Goal: Task Accomplishment & Management: Use online tool/utility

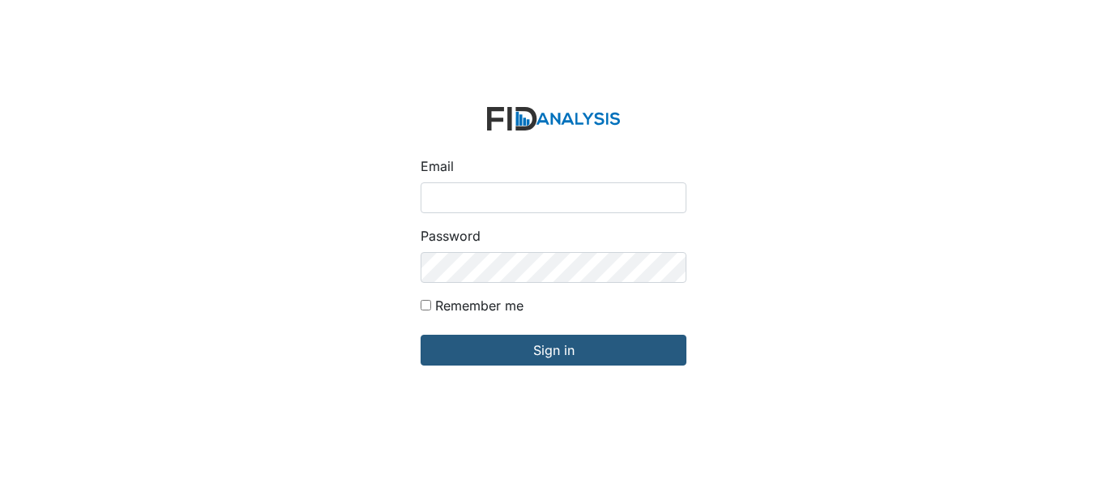
click at [481, 195] on input "Email" at bounding box center [554, 197] width 266 height 31
type input "[EMAIL_ADDRESS][DOMAIN_NAME]"
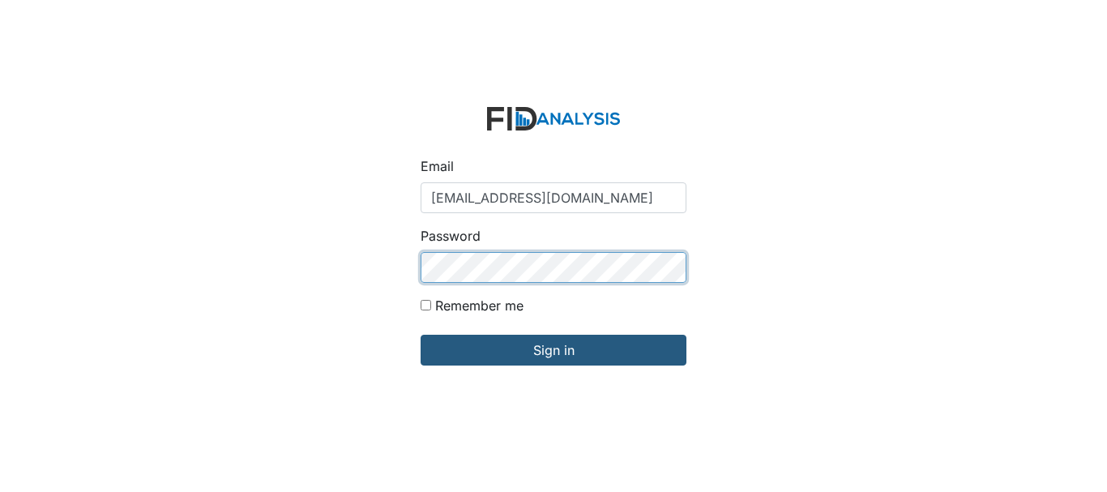
click at [421, 335] on input "Sign in" at bounding box center [554, 350] width 266 height 31
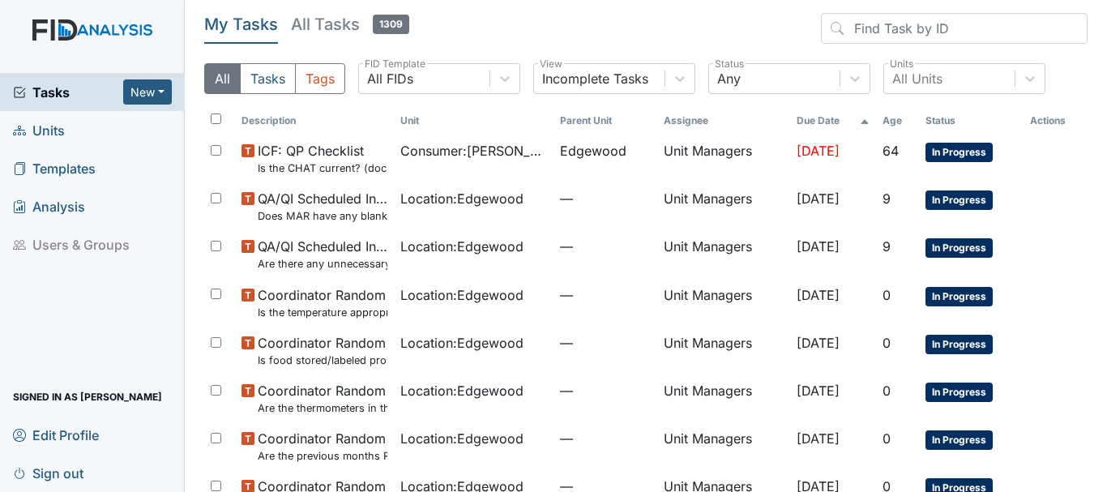
click at [55, 132] on span "Units" at bounding box center [39, 130] width 52 height 25
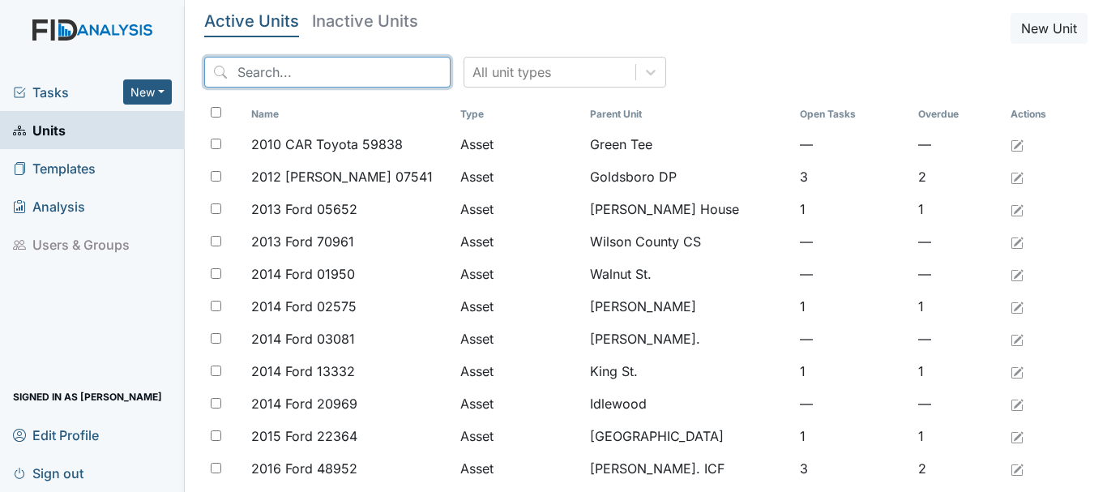
click at [259, 75] on input "search" at bounding box center [327, 72] width 246 height 31
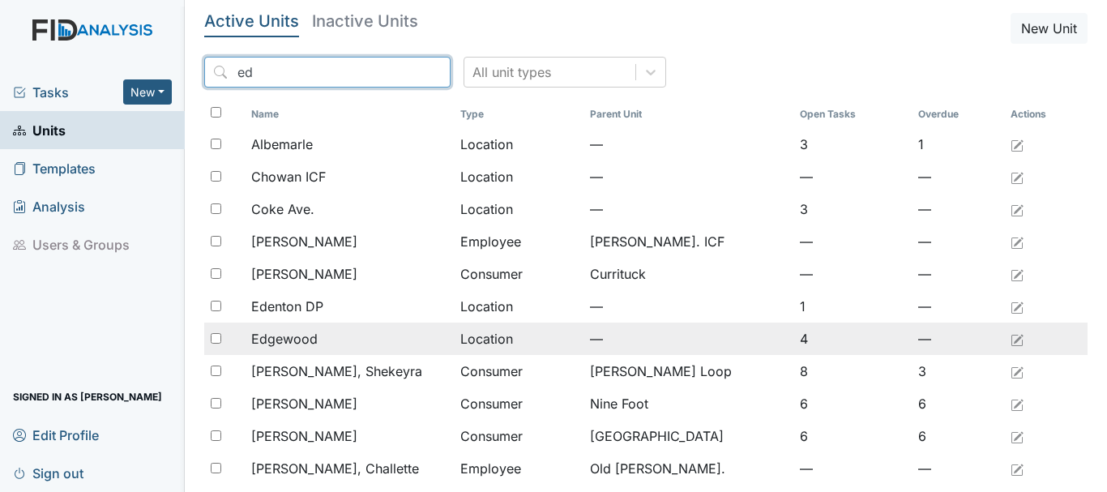
type input "ed"
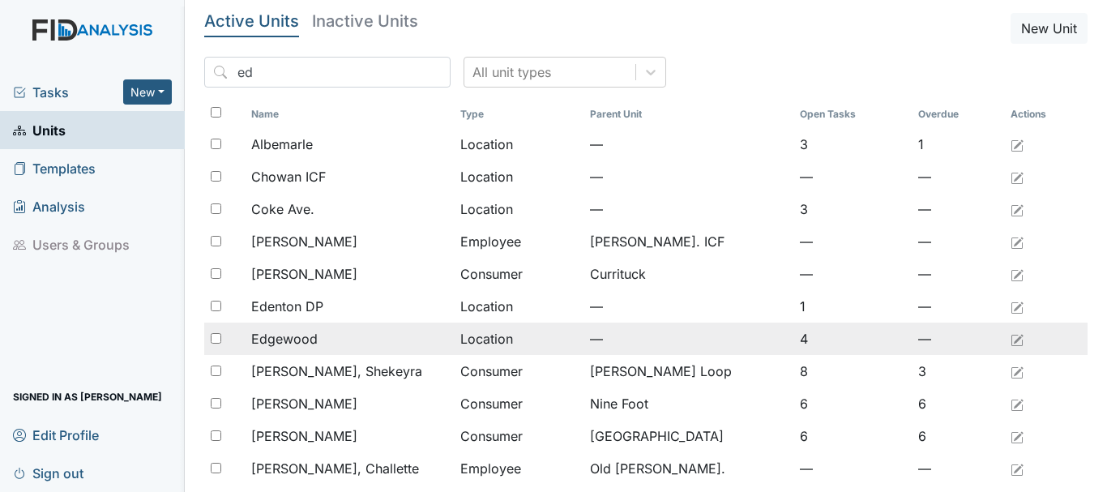
click at [284, 340] on span "Edgewood" at bounding box center [284, 338] width 66 height 19
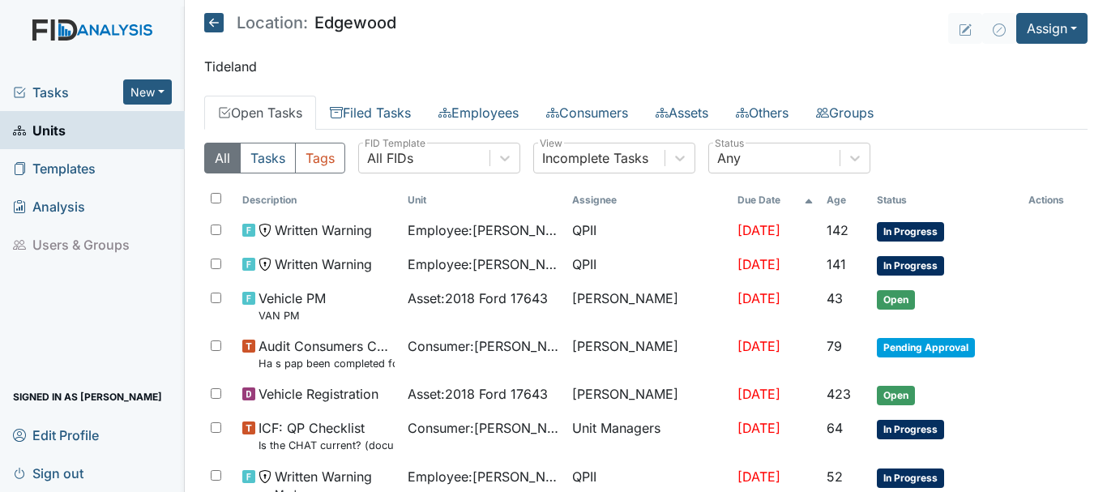
click at [58, 81] on div "Tasks New Form Inspection Document Bundle" at bounding box center [92, 92] width 185 height 38
click at [34, 100] on span "Tasks" at bounding box center [68, 92] width 110 height 19
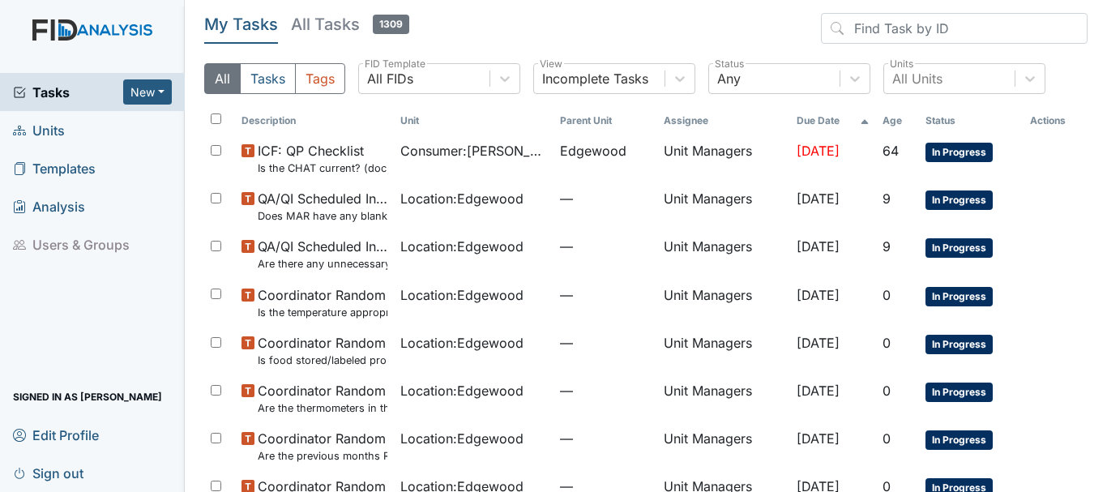
click at [37, 132] on span "Units" at bounding box center [39, 130] width 52 height 25
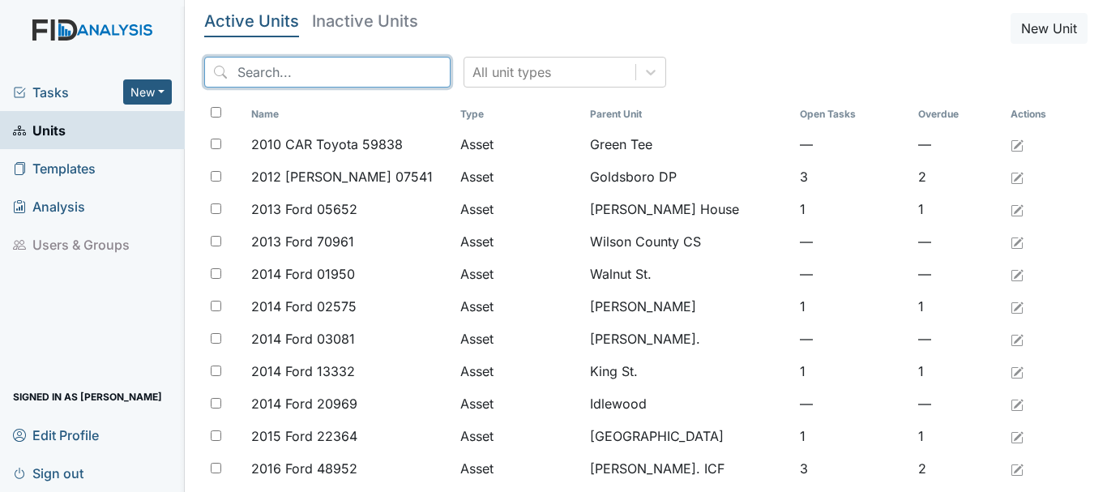
click at [259, 69] on input "search" at bounding box center [327, 72] width 246 height 31
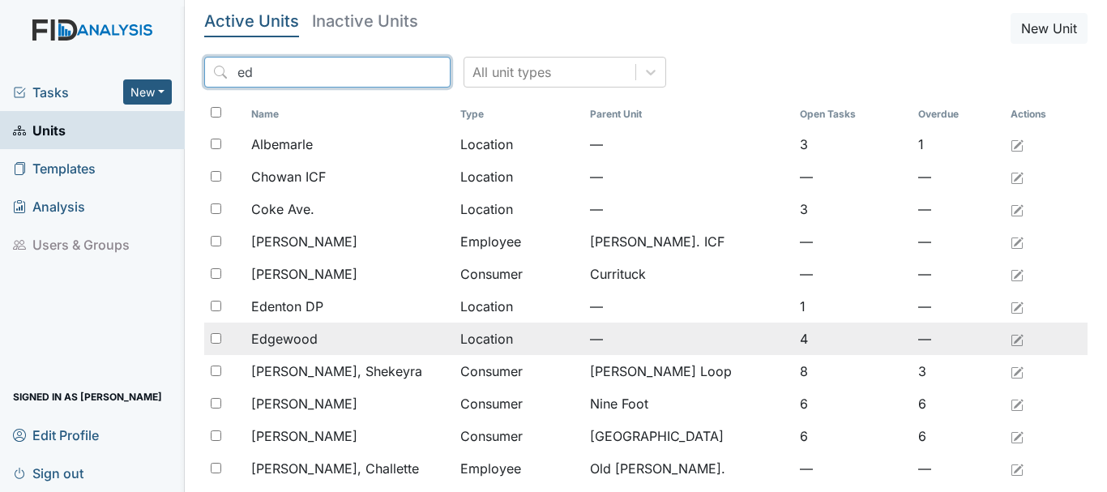
type input "ed"
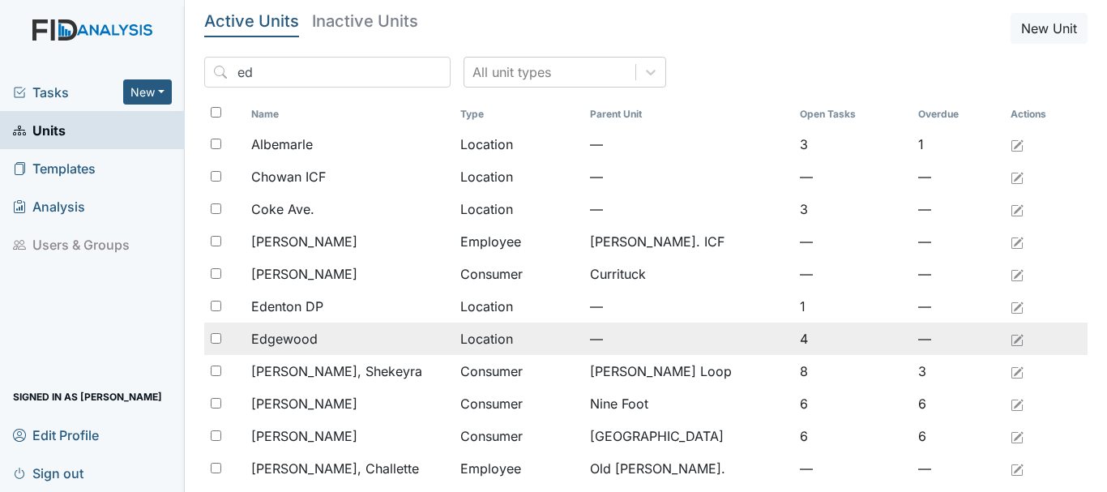
click at [221, 336] on input "checkbox" at bounding box center [216, 338] width 11 height 11
checkbox input "true"
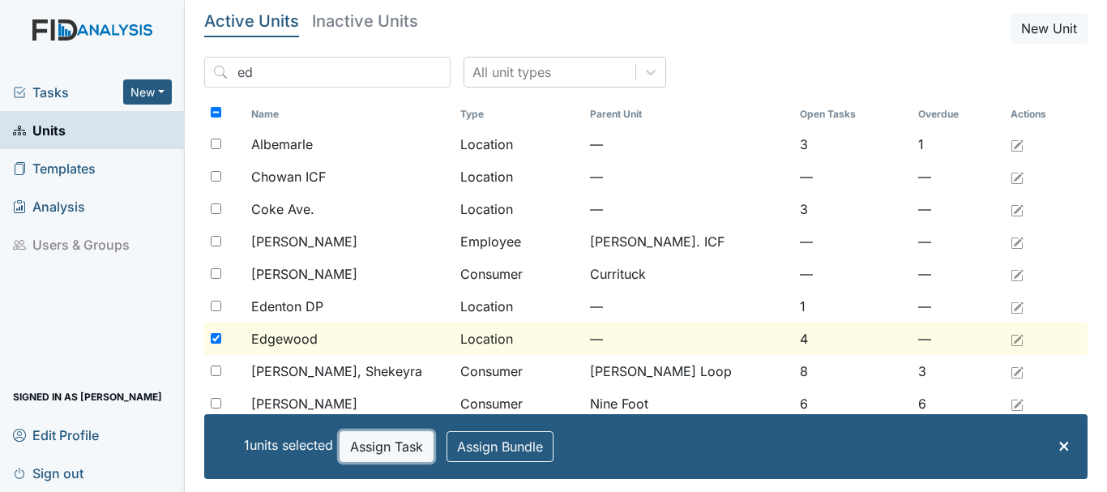
click at [390, 454] on button "Assign Task" at bounding box center [387, 446] width 94 height 31
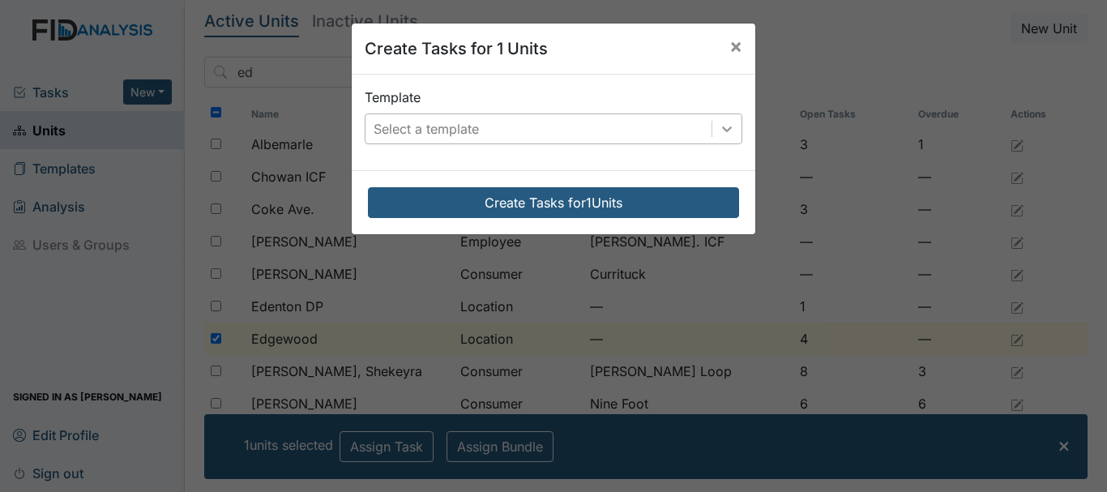
click at [719, 130] on icon at bounding box center [727, 129] width 16 height 16
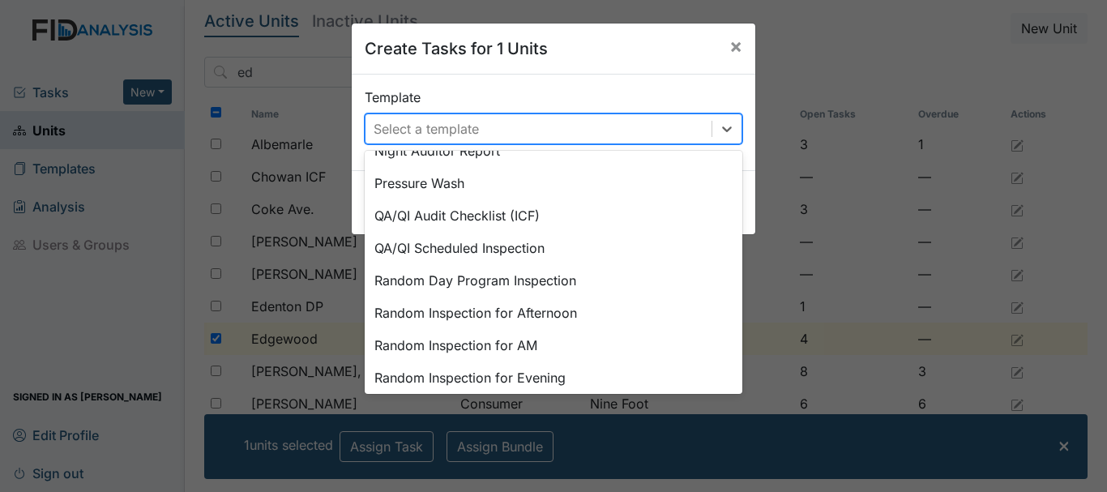
scroll to position [627, 0]
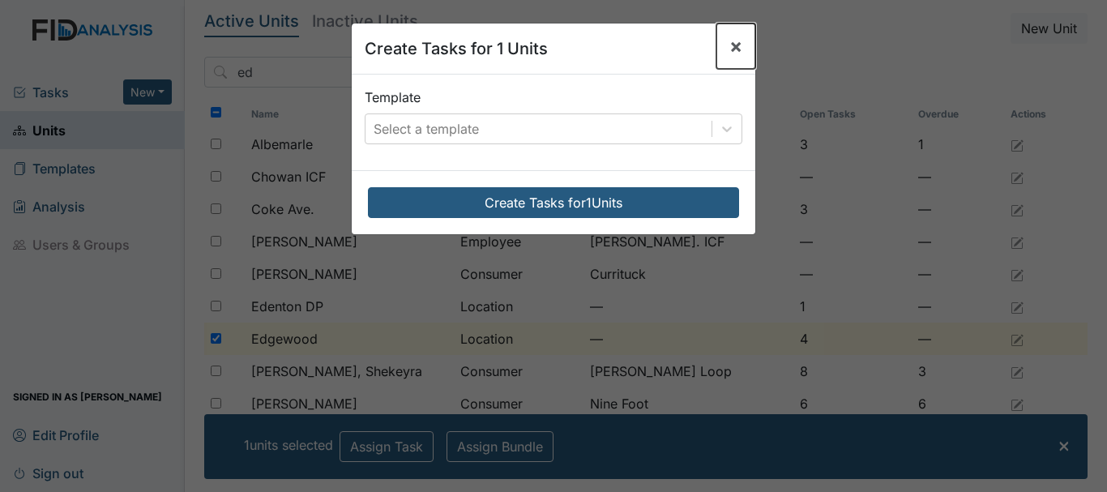
click at [730, 36] on span "×" at bounding box center [736, 46] width 13 height 24
